Goal: Book appointment/travel/reservation

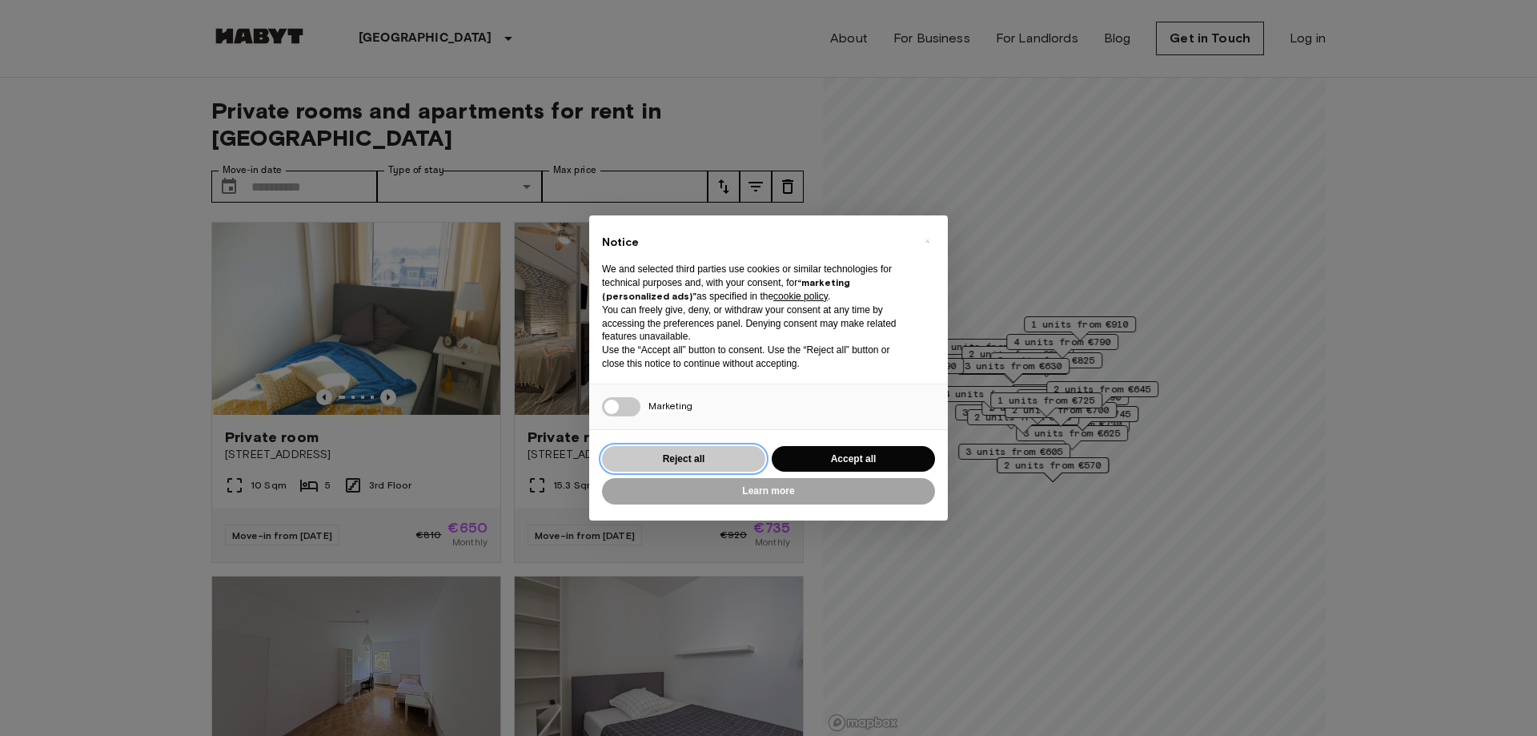
click at [645, 456] on button "Reject all" at bounding box center [683, 459] width 163 height 26
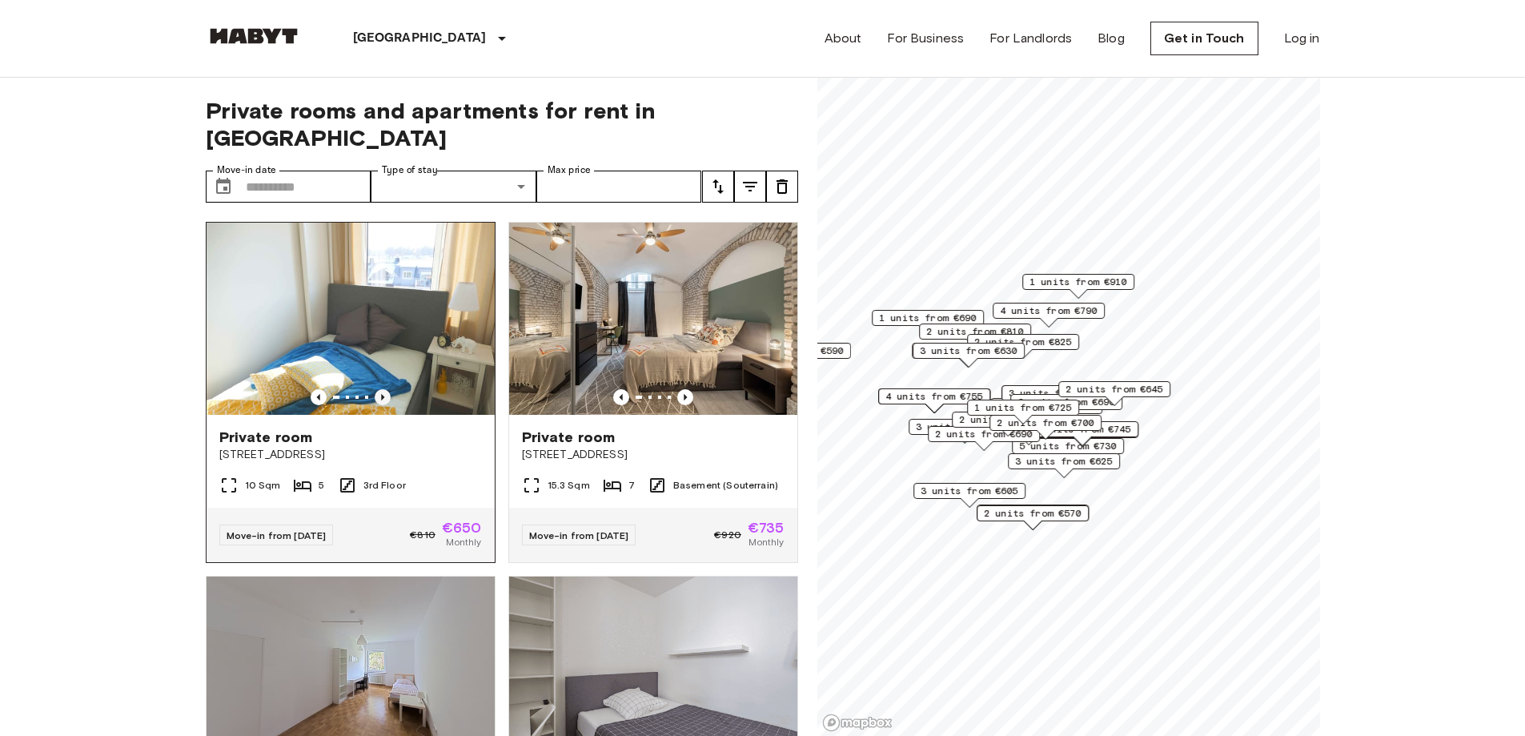
click at [381, 394] on icon "Previous image" at bounding box center [382, 397] width 3 height 6
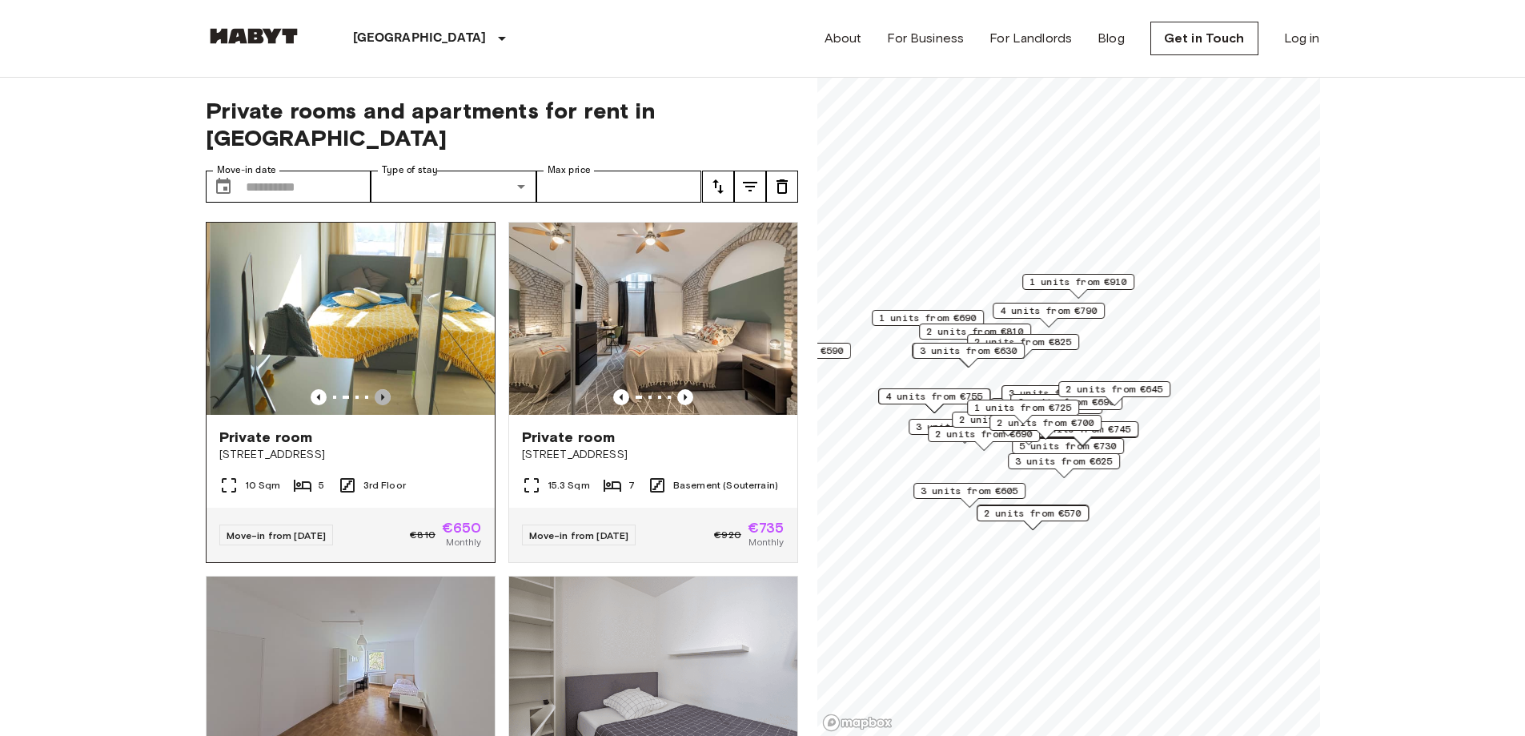
click at [381, 394] on icon "Previous image" at bounding box center [382, 397] width 3 height 6
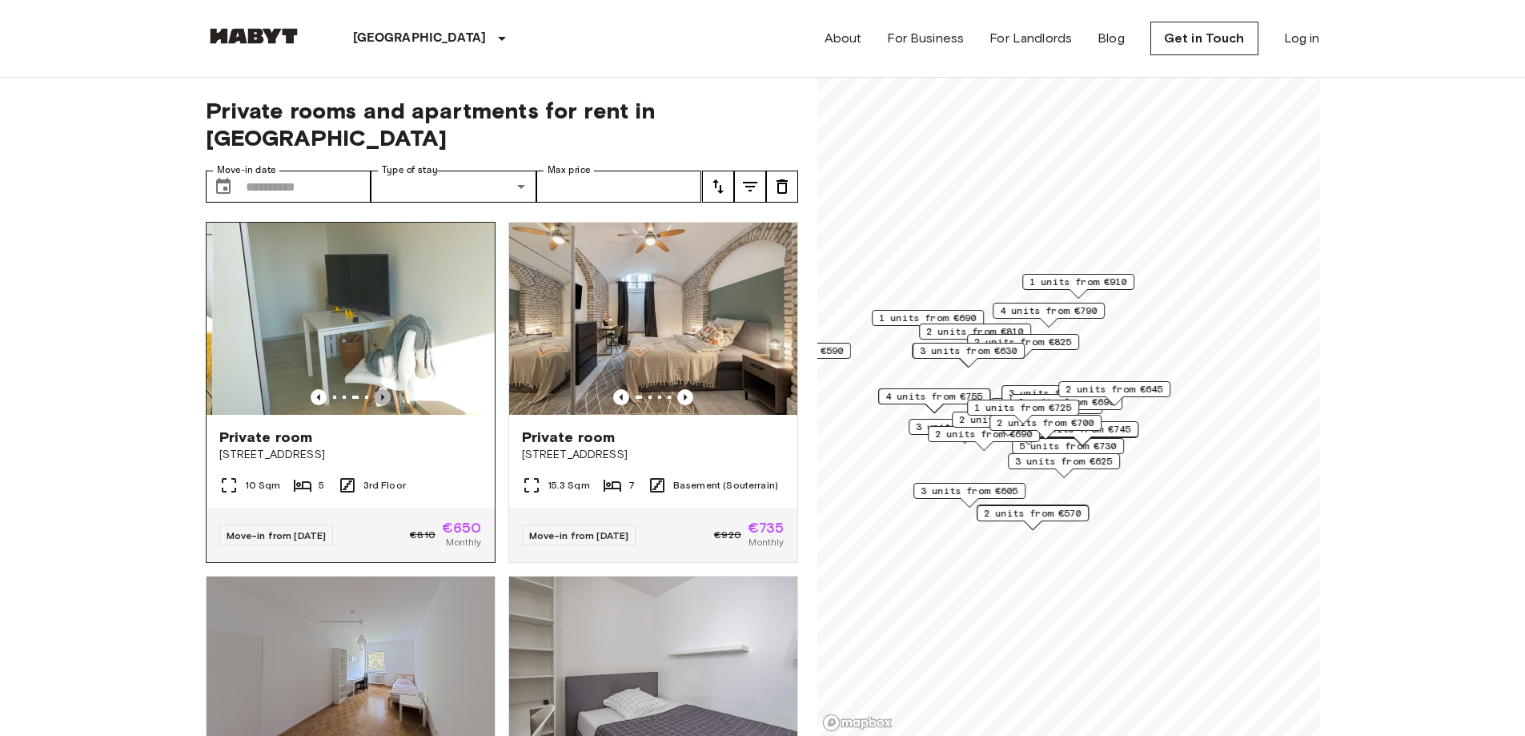
click at [381, 394] on icon "Previous image" at bounding box center [382, 397] width 3 height 6
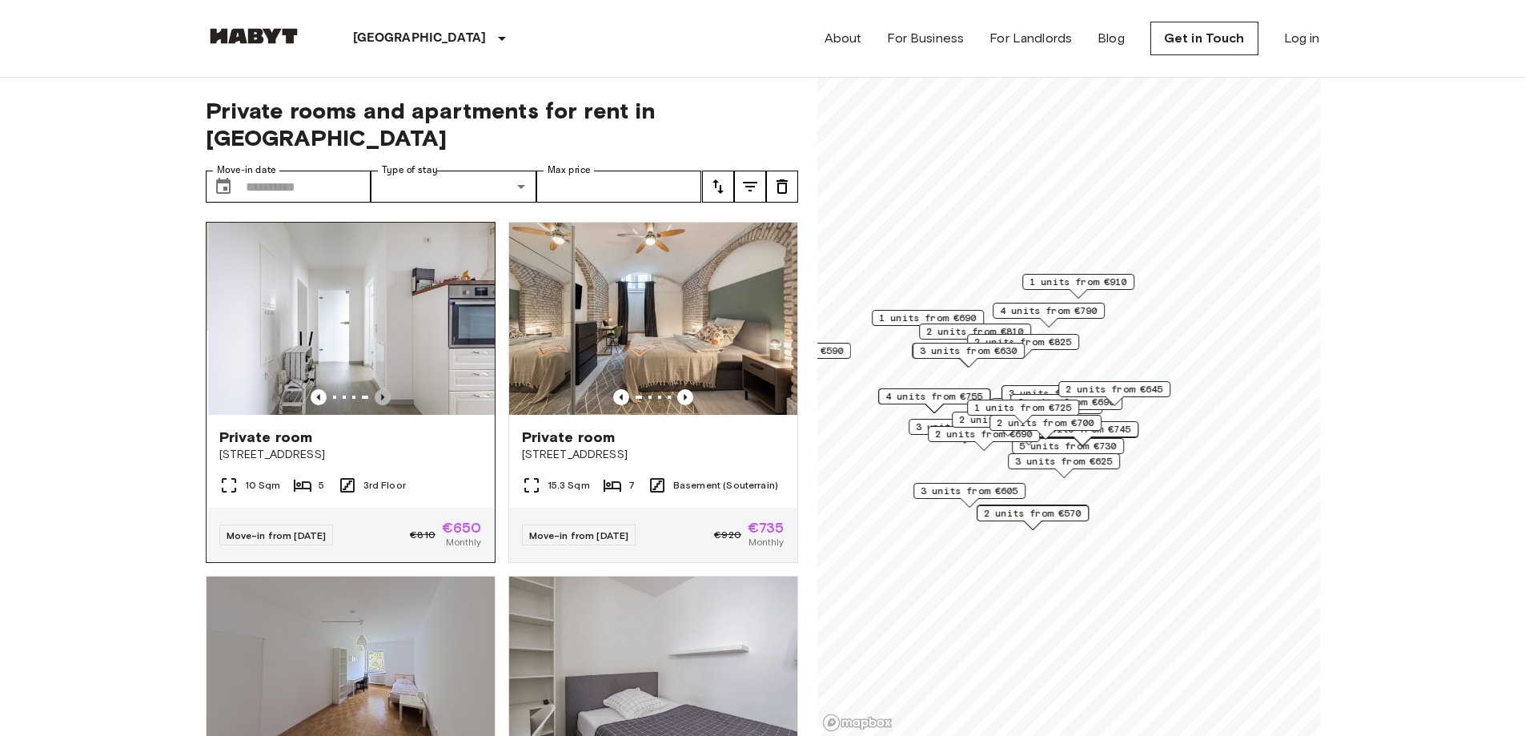
click at [381, 394] on icon "Previous image" at bounding box center [382, 397] width 3 height 6
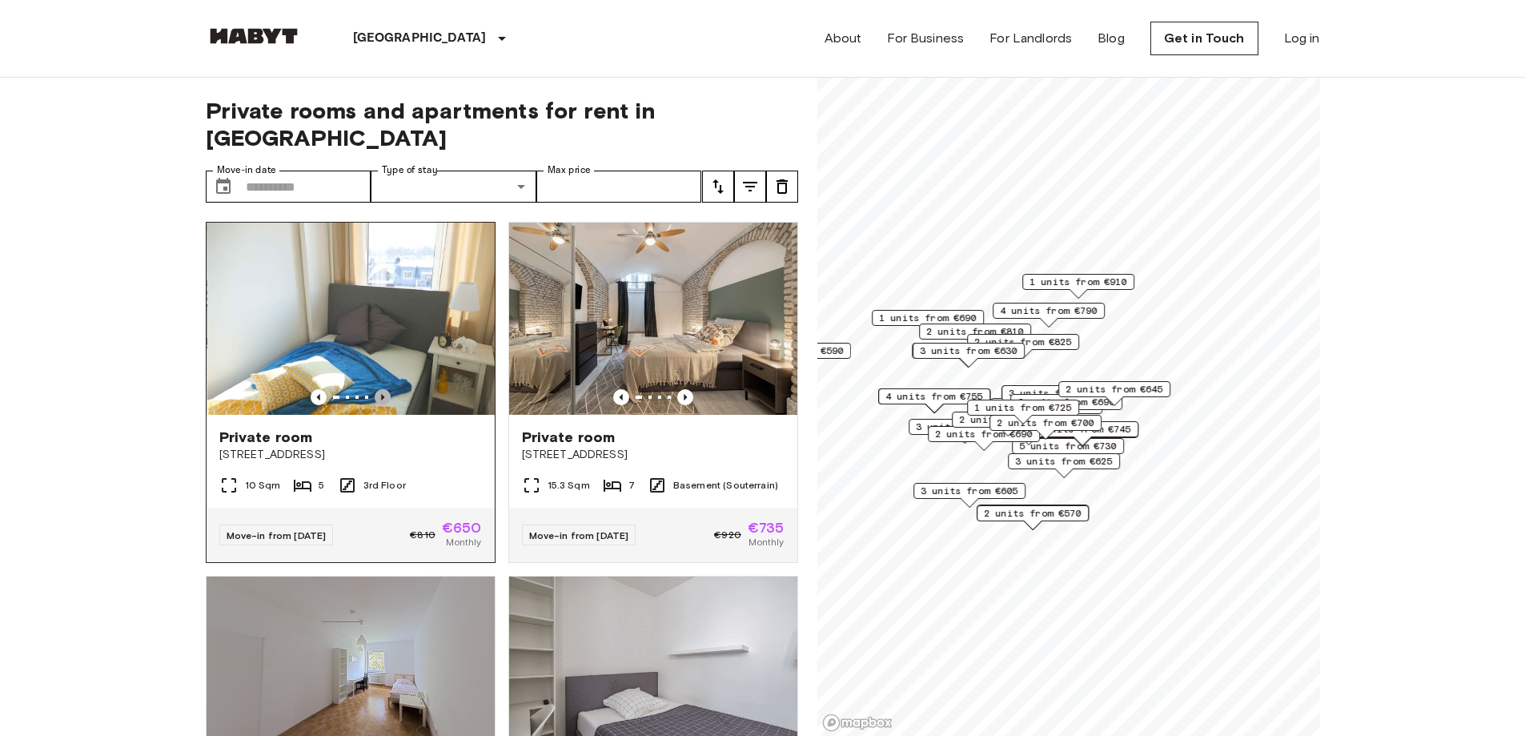
click at [381, 394] on icon "Previous image" at bounding box center [382, 397] width 3 height 6
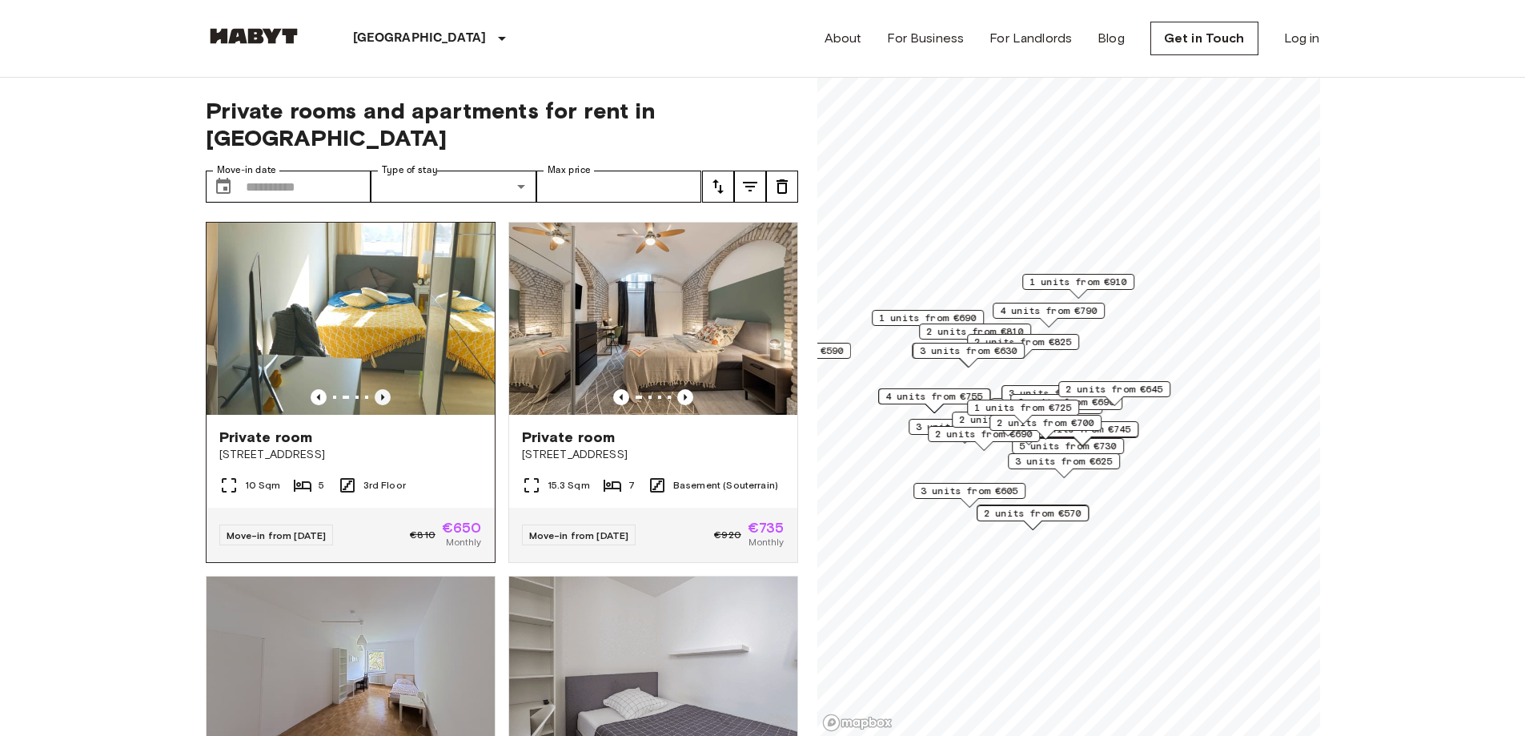
click at [381, 394] on icon "Previous image" at bounding box center [382, 397] width 3 height 6
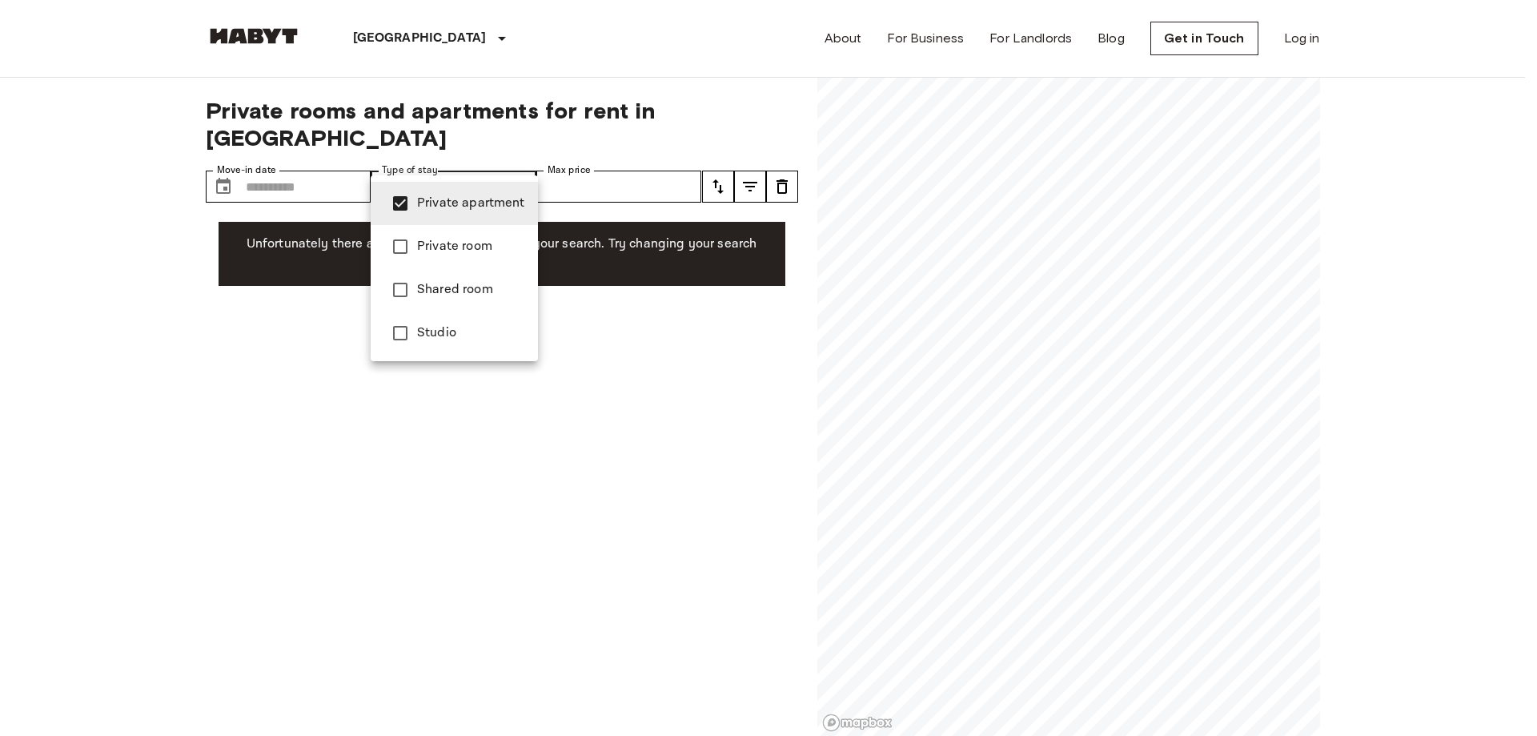
click at [22, 299] on div at bounding box center [768, 368] width 1537 height 736
type input "**********"
click at [144, 229] on div at bounding box center [768, 368] width 1537 height 736
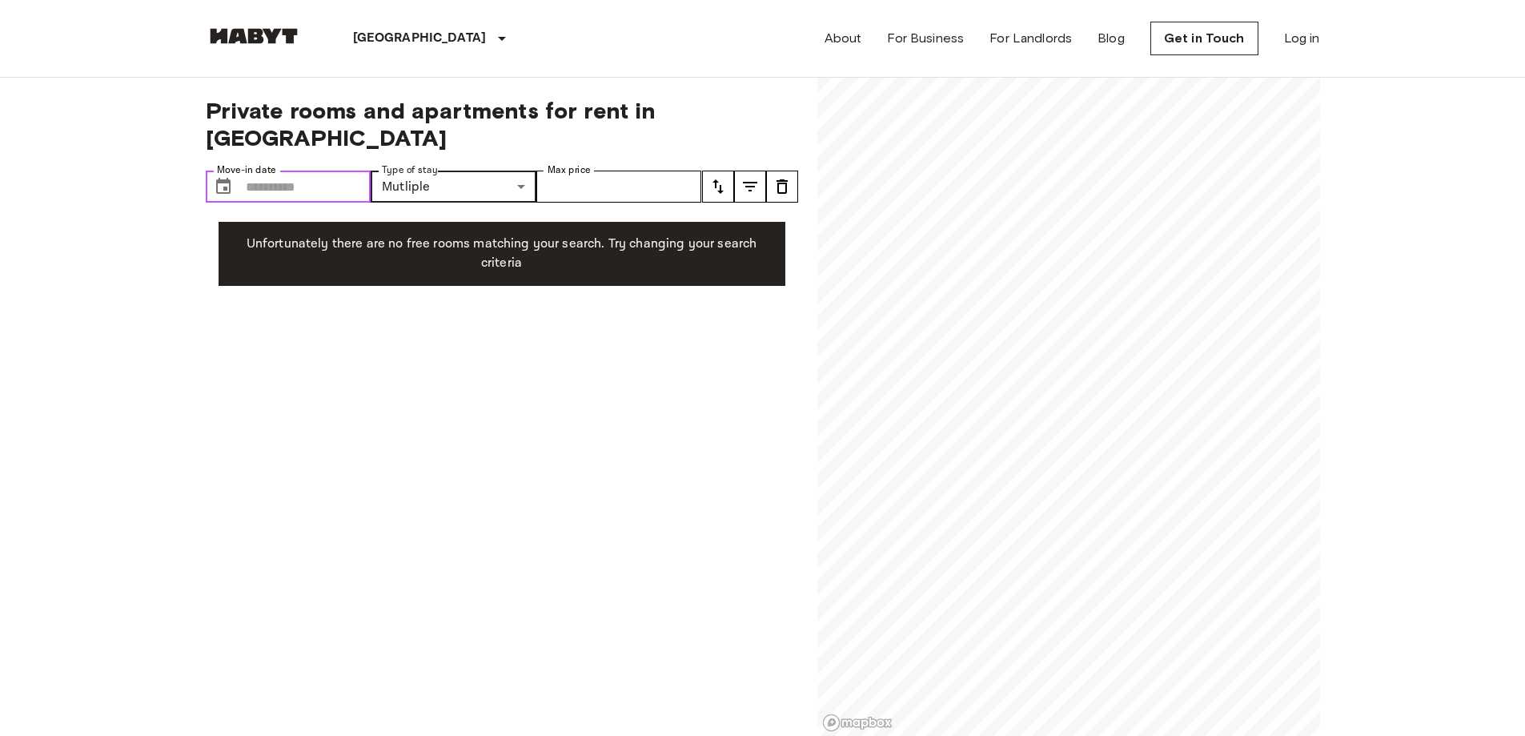
click at [323, 171] on input "Move-in date" at bounding box center [309, 187] width 126 height 32
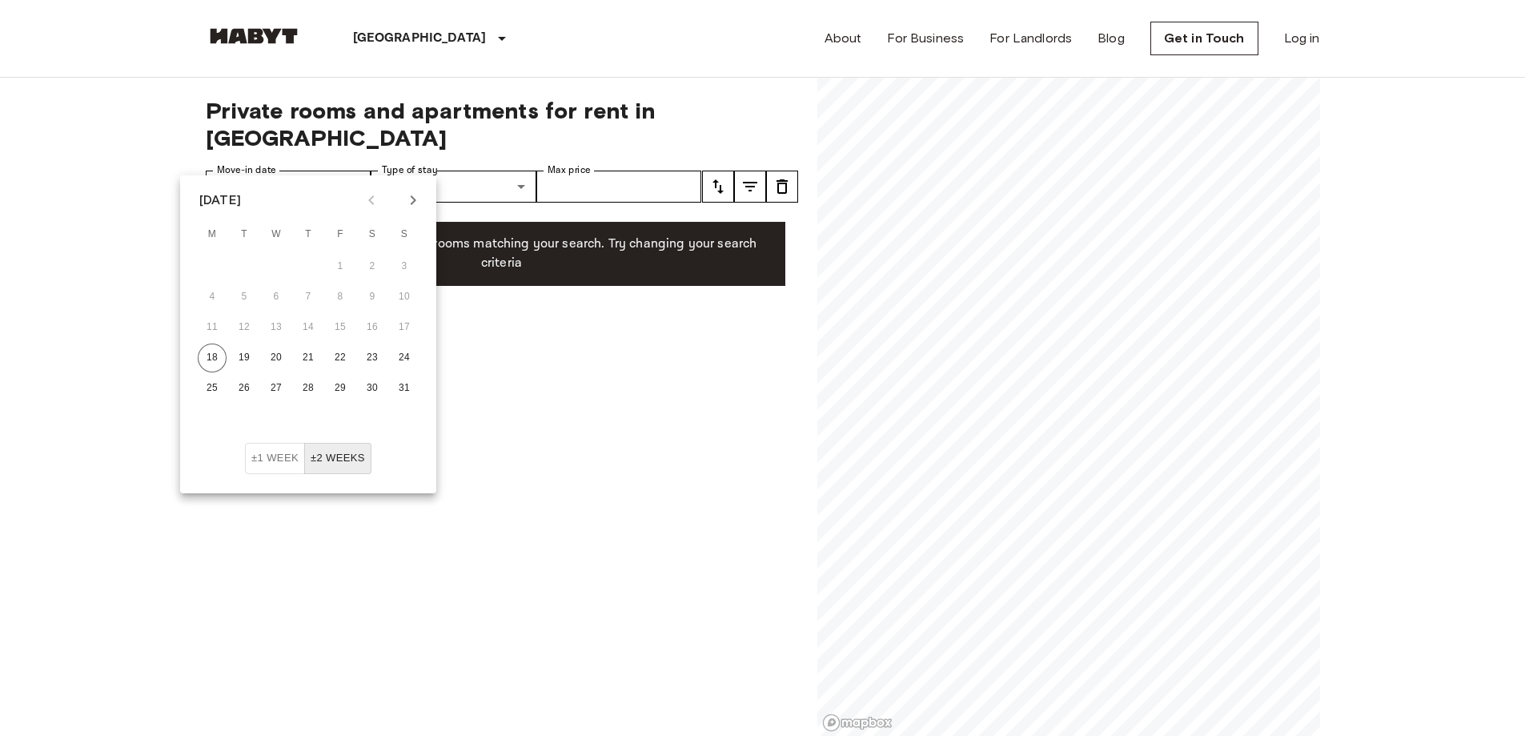
click at [422, 202] on icon "Next month" at bounding box center [412, 200] width 19 height 19
click at [417, 201] on icon "Next month" at bounding box center [412, 200] width 19 height 19
click at [406, 203] on icon "Next month" at bounding box center [412, 200] width 19 height 19
click at [406, 215] on div "[DATE] M T W T F S S 1 2 3 4 5 6 7 8 9 10 11 12 13 14 15 16 17 18 19 20 21 22 2…" at bounding box center [308, 308] width 256 height 267
click at [378, 263] on button "1" at bounding box center [372, 266] width 29 height 29
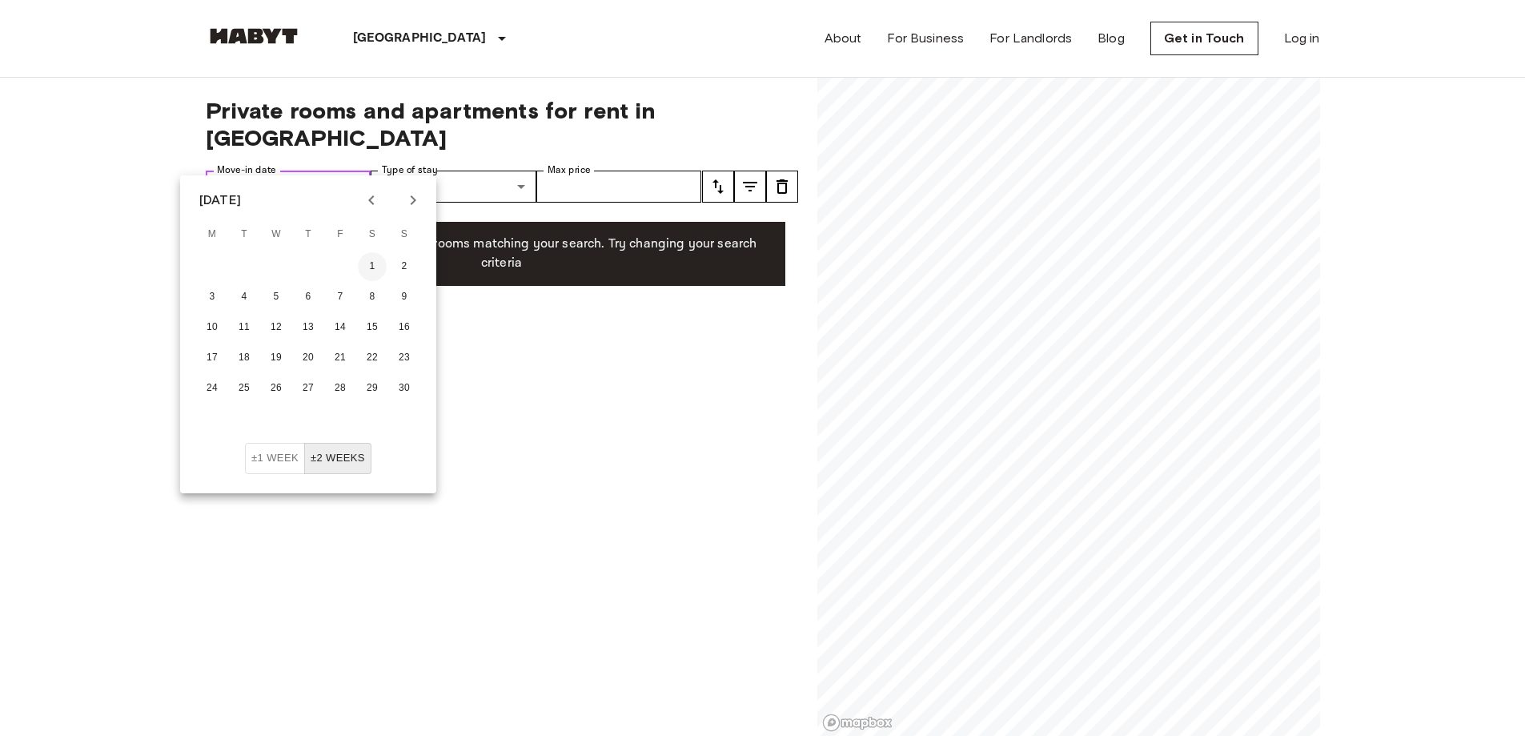
type input "**********"
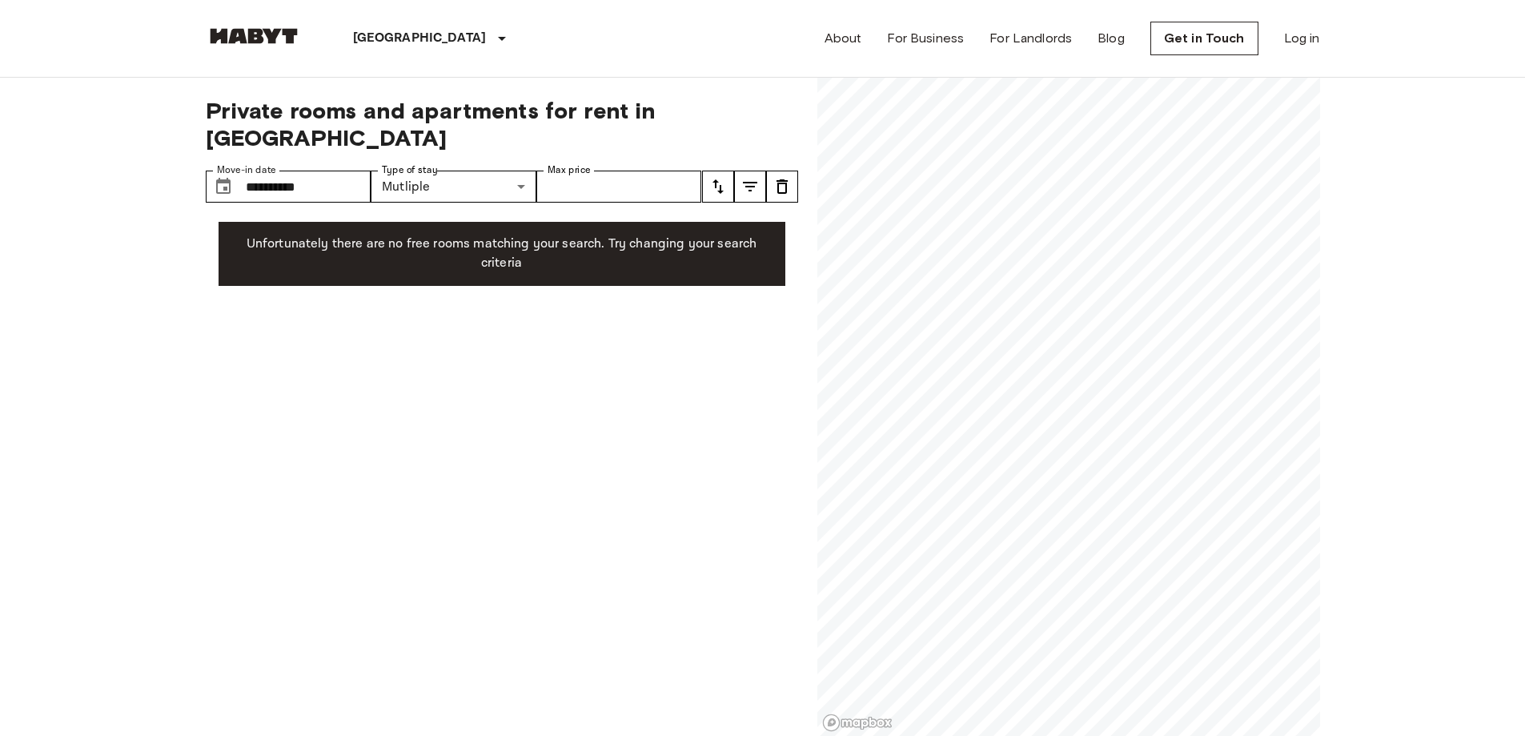
click at [573, 323] on div "**********" at bounding box center [502, 407] width 592 height 659
